Goal: Browse casually

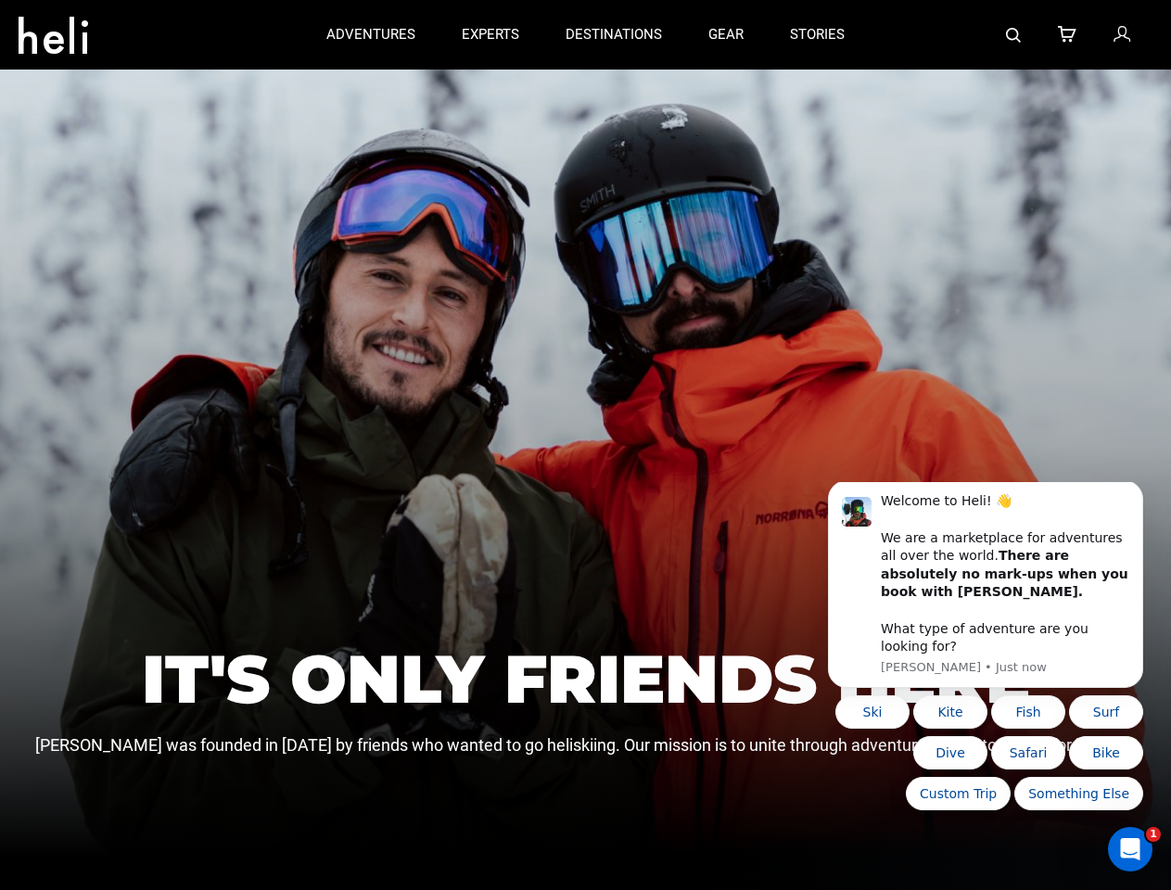
click at [585, 445] on div "IT'S ONLY FRIENDS HERE [PERSON_NAME] was founded in [DATE] by friends who wante…" at bounding box center [585, 462] width 1171 height 788
click at [53, 30] on icon at bounding box center [54, 30] width 70 height 30
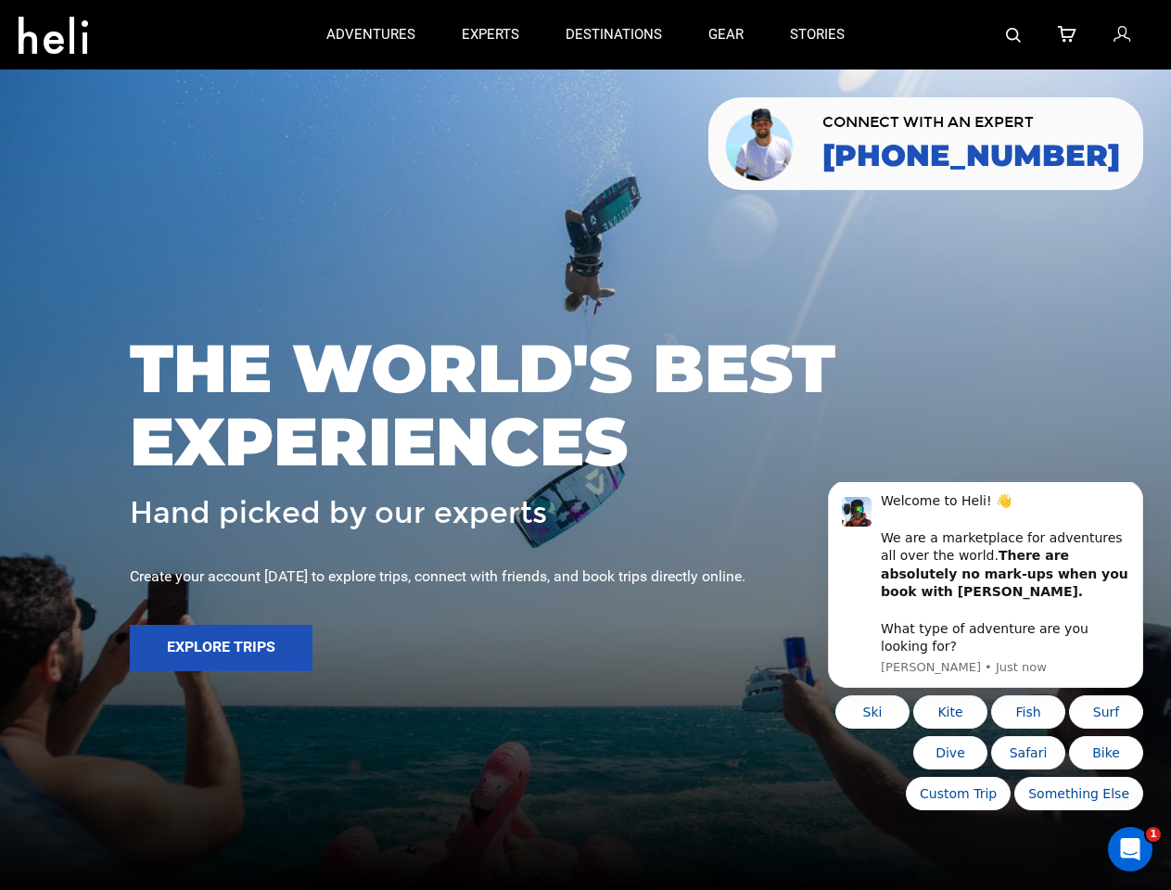
click at [1014, 34] on img at bounding box center [1013, 35] width 15 height 15
click at [585, 445] on span "THE WORLD'S BEST EXPERIENCES" at bounding box center [585, 405] width 911 height 146
